Goal: Complete application form

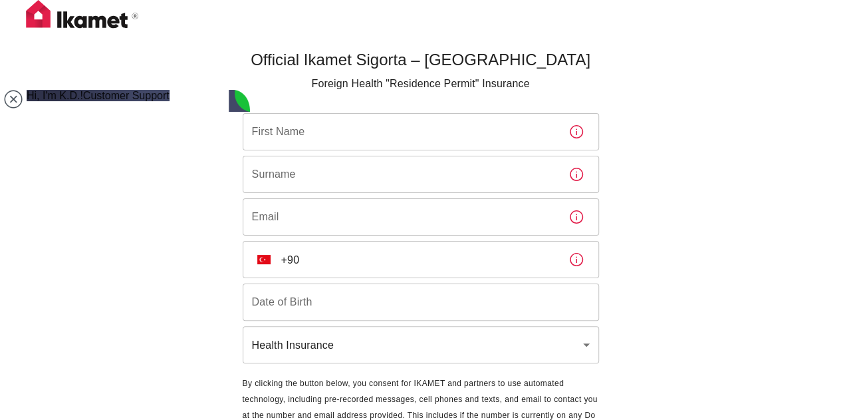
click at [659, 79] on div "Official Ikamet Sigorta – [DEMOGRAPHIC_DATA] Foreign Health "Residence Permit" …" at bounding box center [420, 243] width 841 height 486
click at [12, 99] on jdiv at bounding box center [13, 99] width 19 height 19
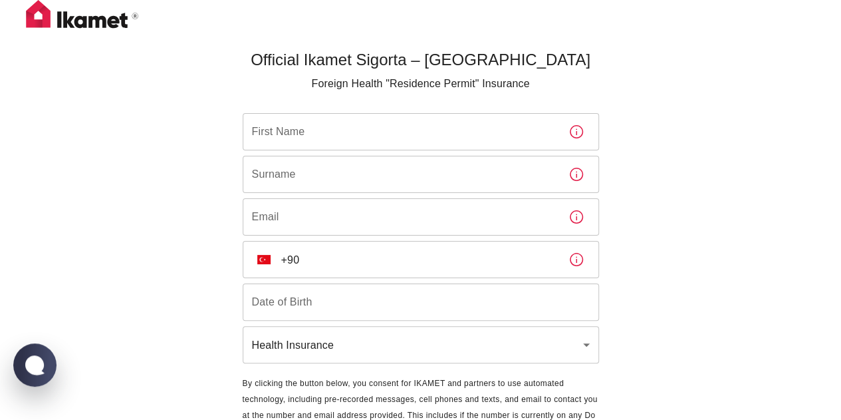
click at [276, 140] on input "First Name" at bounding box center [400, 131] width 315 height 37
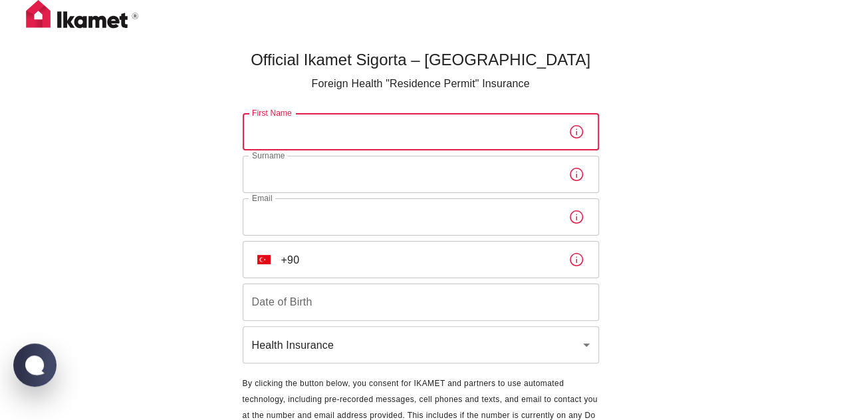
type input "[PERSON_NAME]"
type input "Bissochi"
type input "[EMAIL_ADDRESS][DOMAIN_NAME]"
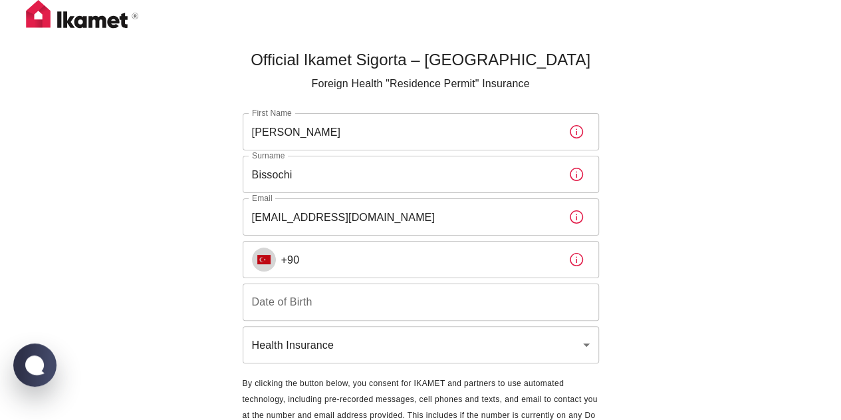
click at [263, 260] on img "Select country" at bounding box center [263, 259] width 13 height 9
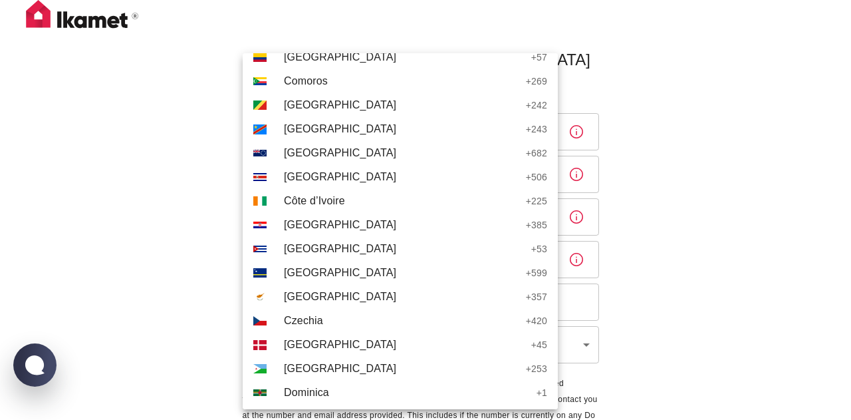
scroll to position [1266, 0]
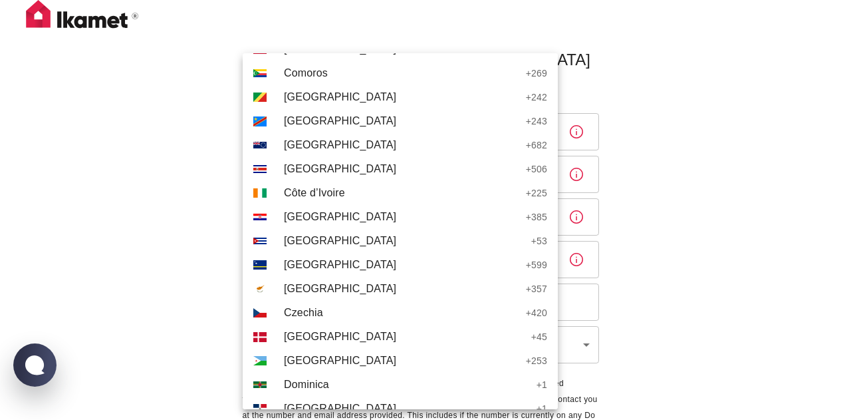
click at [313, 343] on span "[GEOGRAPHIC_DATA]" at bounding box center [404, 337] width 241 height 16
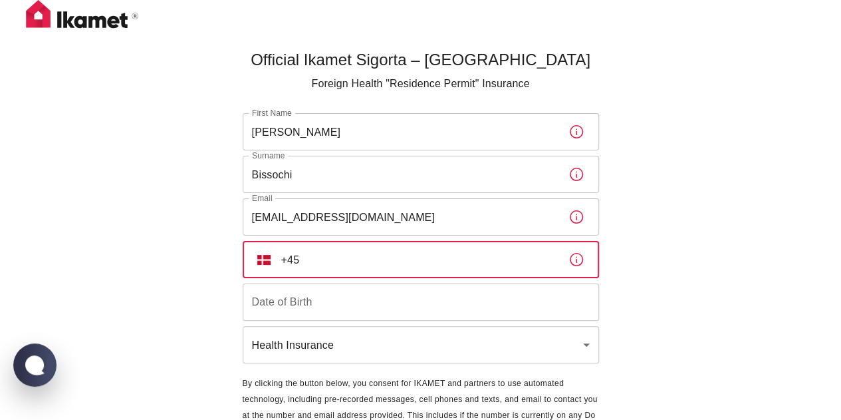
click at [341, 251] on input "+45" at bounding box center [419, 259] width 277 height 37
type input "[PHONE_NUMBER]"
click at [423, 303] on input "Date of Birth" at bounding box center [421, 301] width 357 height 37
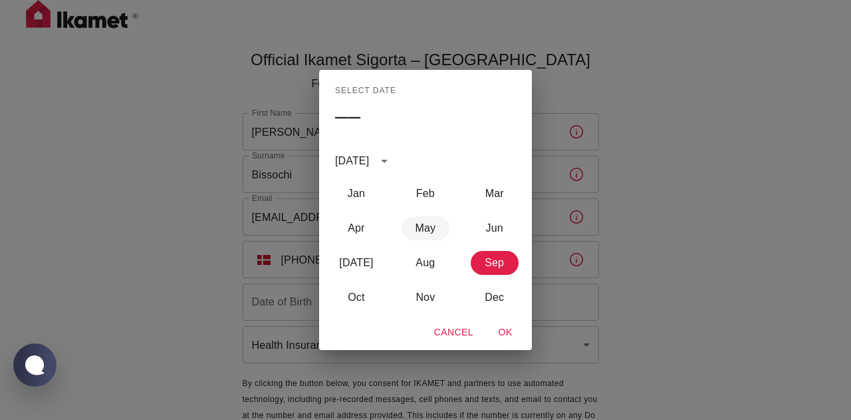
click at [426, 230] on button "May" at bounding box center [426, 228] width 48 height 24
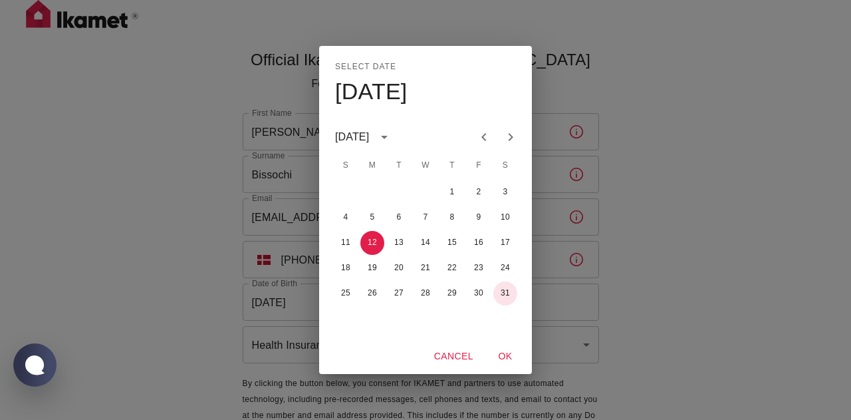
click at [511, 295] on button "31" at bounding box center [506, 293] width 24 height 24
click at [508, 351] on button "OK" at bounding box center [505, 356] width 43 height 25
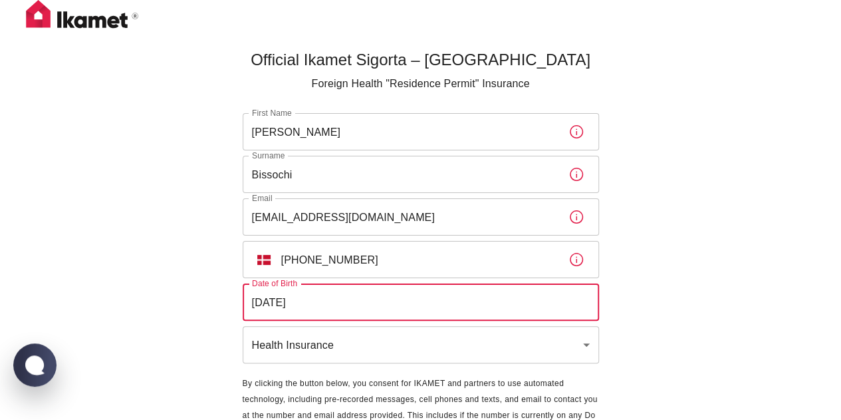
click at [360, 288] on input "[DATE]" at bounding box center [421, 301] width 357 height 37
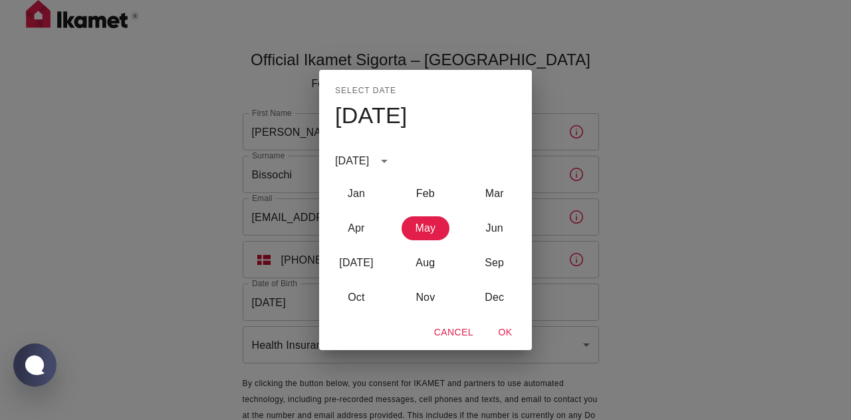
click at [373, 161] on div "[DATE]" at bounding box center [354, 161] width 38 height 16
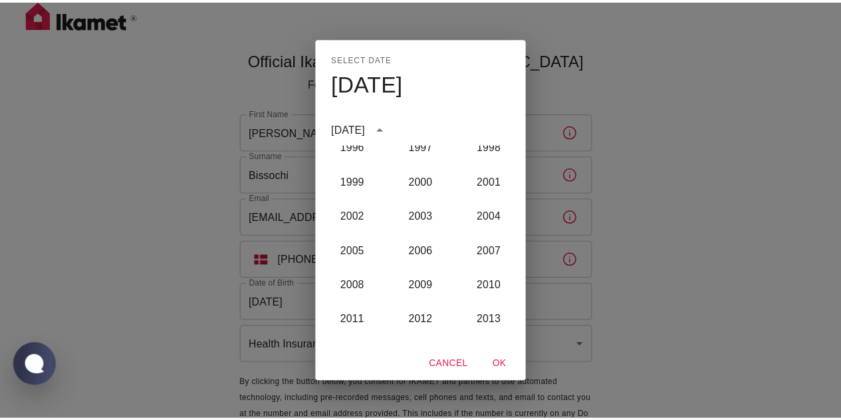
scroll to position [1123, 0]
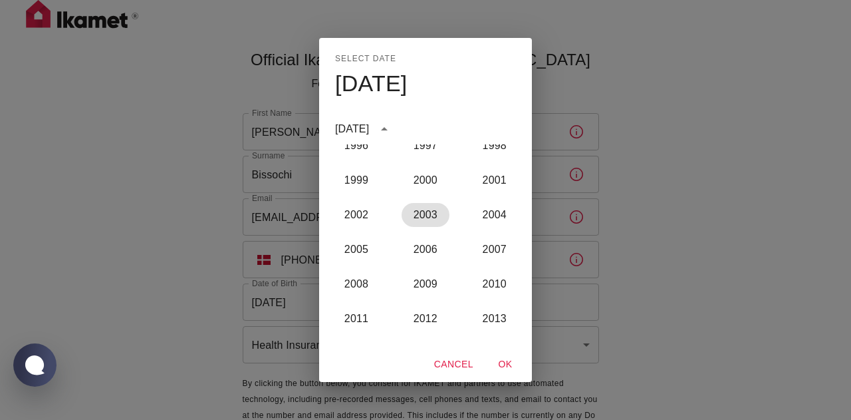
click at [419, 219] on button "2003" at bounding box center [426, 215] width 48 height 24
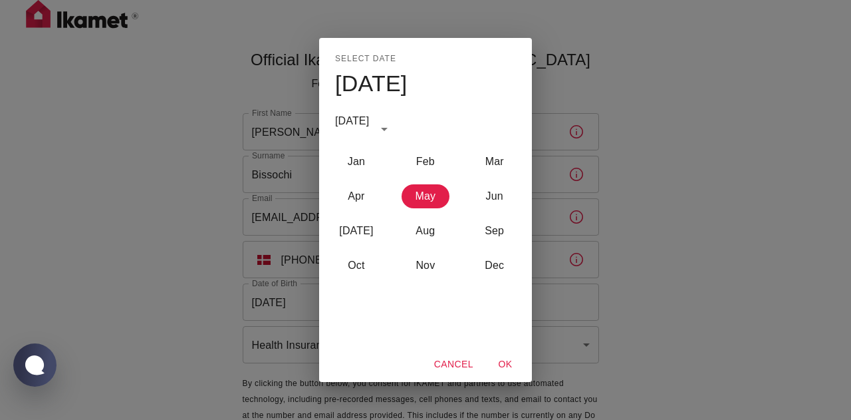
type input "[DATE]"
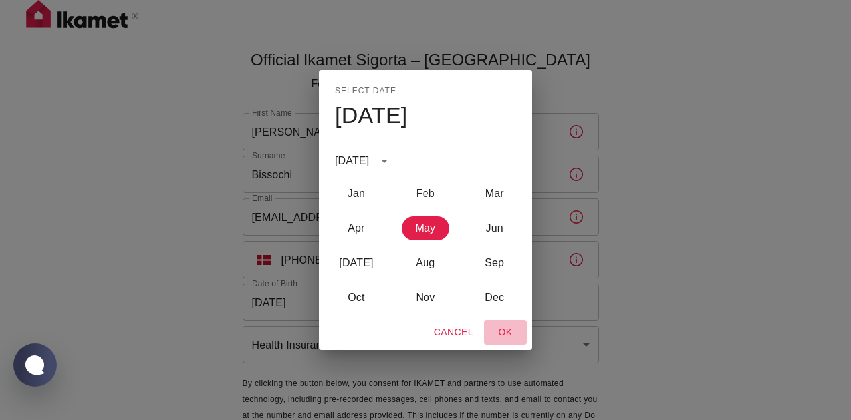
click at [509, 333] on button "OK" at bounding box center [505, 332] width 43 height 25
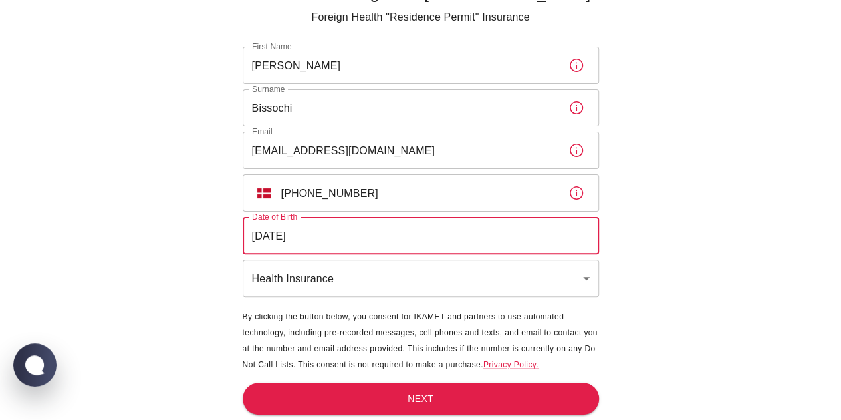
click at [460, 394] on button "Next" at bounding box center [421, 398] width 357 height 33
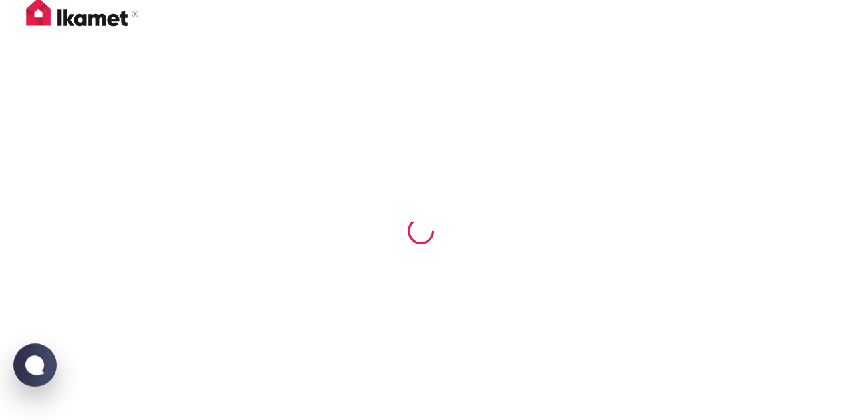
scroll to position [1, 0]
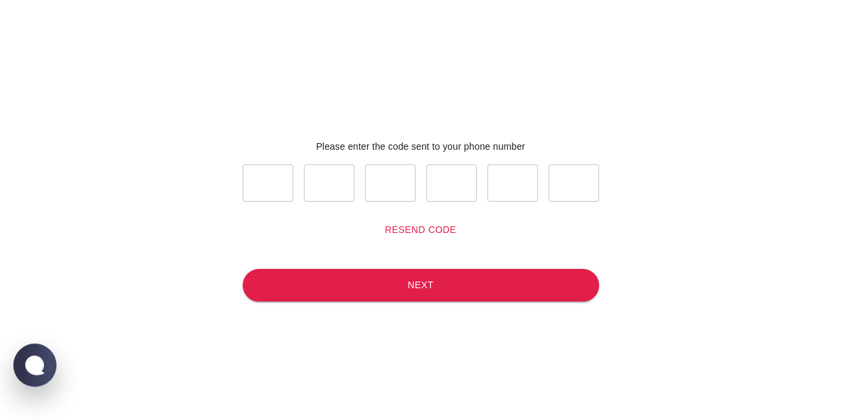
scroll to position [21, 0]
